Goal: Transaction & Acquisition: Purchase product/service

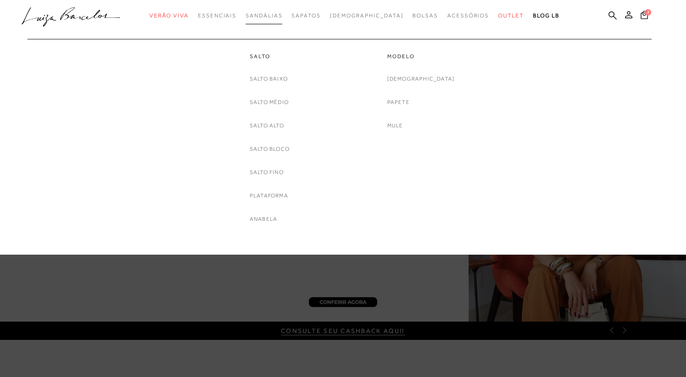
click at [256, 20] on link "Sandálias" at bounding box center [264, 15] width 37 height 17
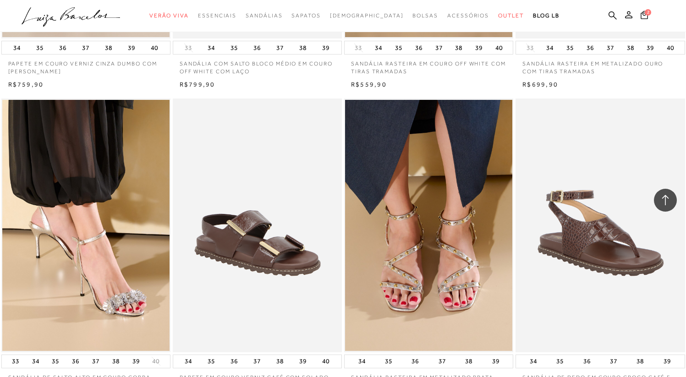
scroll to position [590, 0]
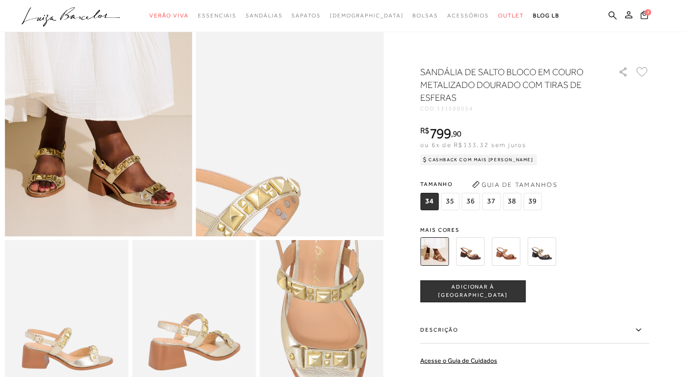
scroll to position [179, 0]
